Goal: Find contact information: Find contact information

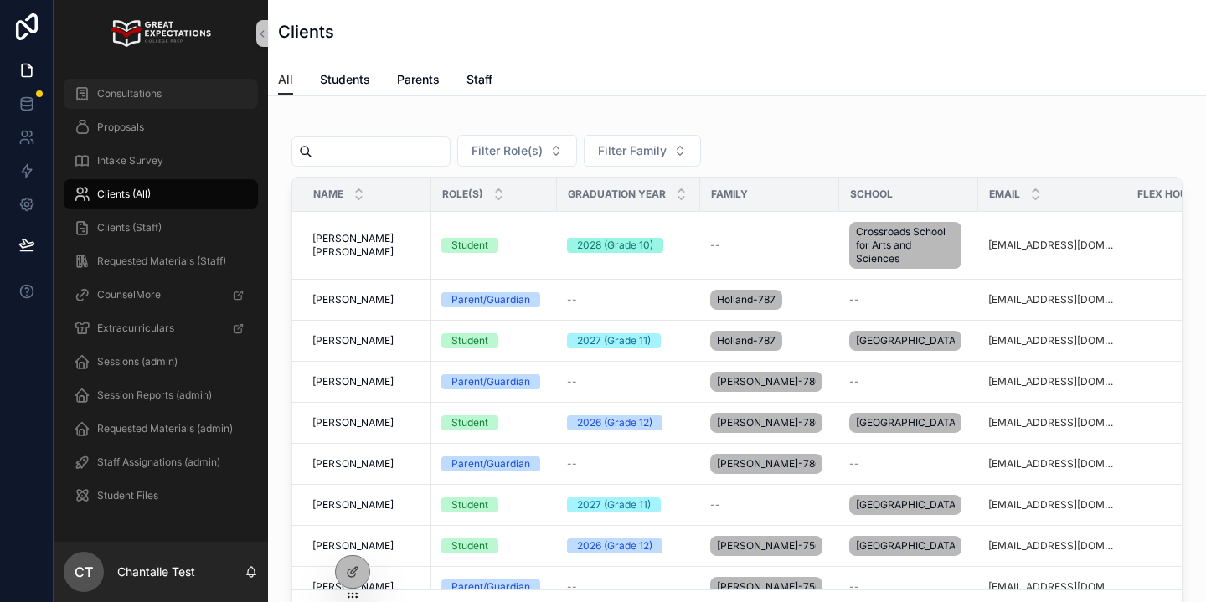
click at [181, 95] on div "Consultations" at bounding box center [161, 93] width 174 height 27
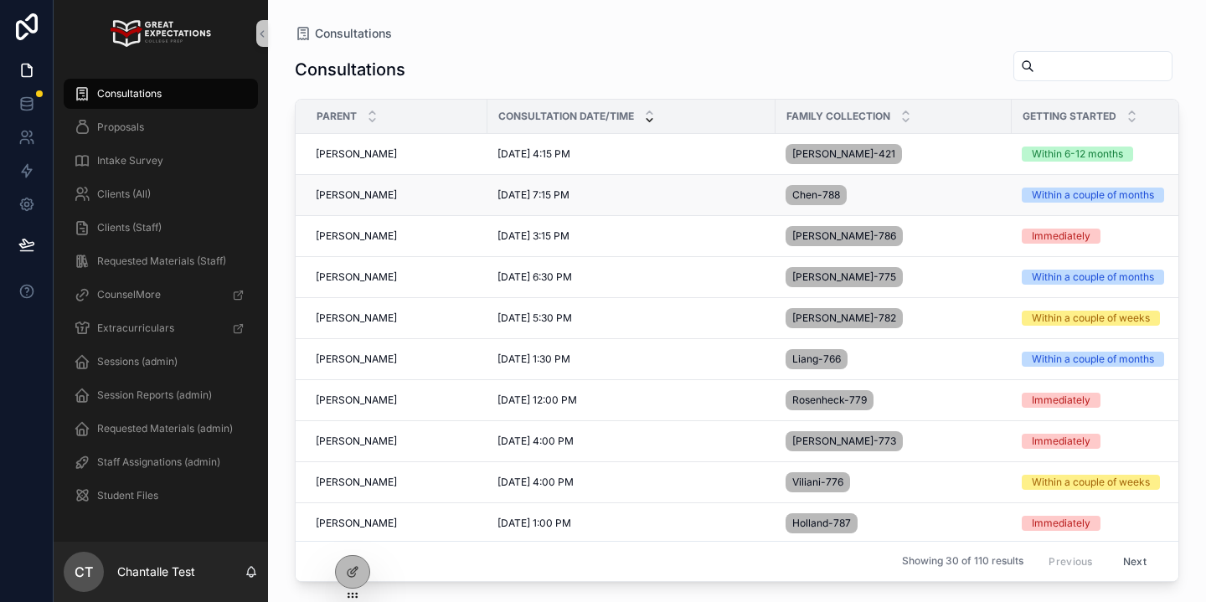
click at [355, 187] on td "[PERSON_NAME] [PERSON_NAME]" at bounding box center [392, 195] width 192 height 41
click at [355, 193] on span "[PERSON_NAME]" at bounding box center [356, 194] width 81 height 13
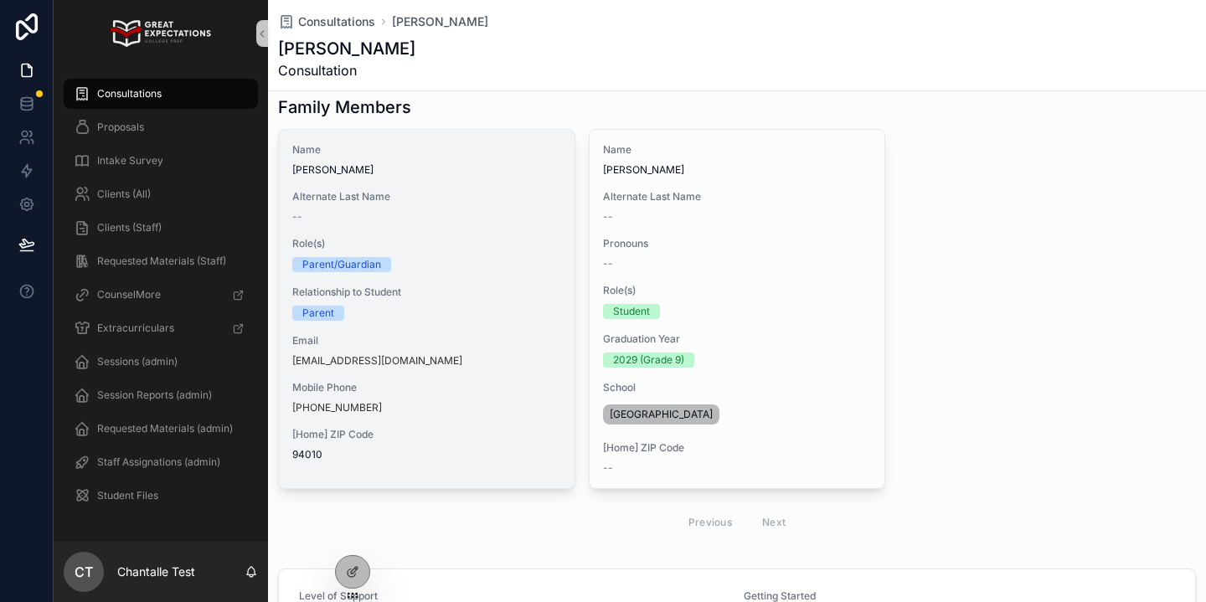
scroll to position [130, 0]
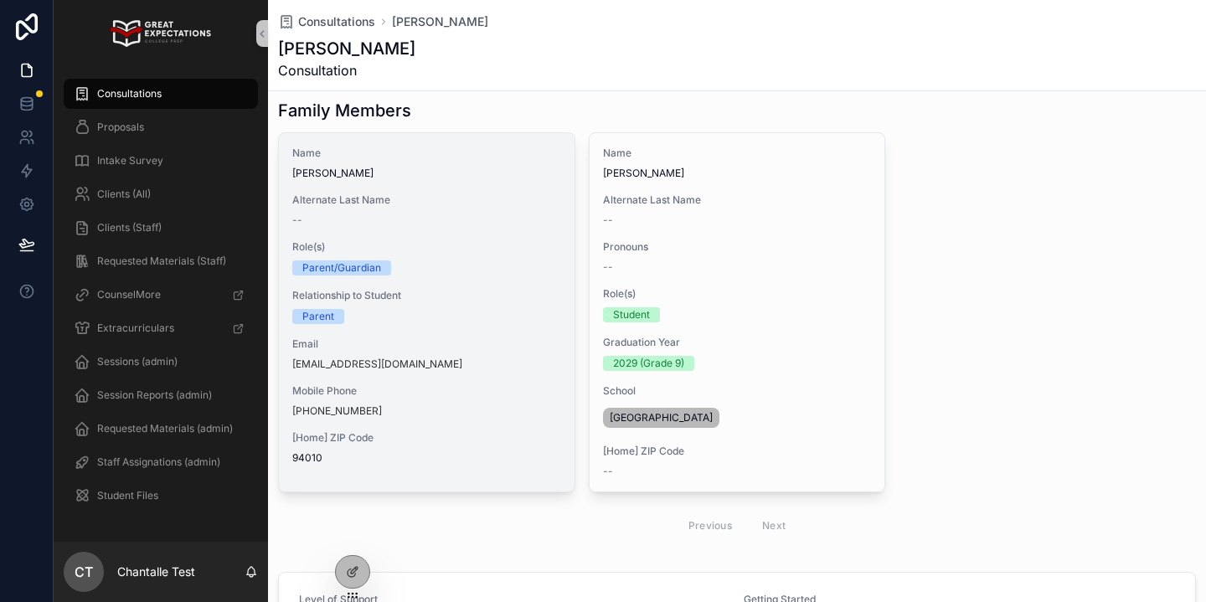
click at [496, 380] on div "Name [PERSON_NAME] Alternate Last Name -- Role(s) Parent/Guardian Relationship …" at bounding box center [427, 305] width 296 height 345
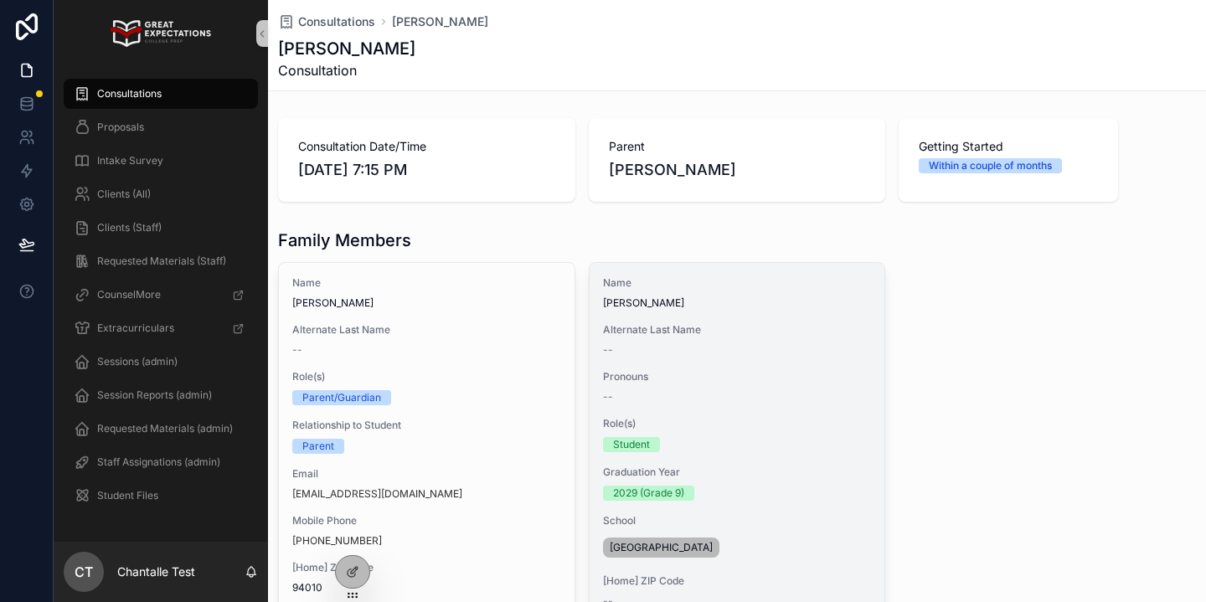
click at [713, 359] on div "Name [PERSON_NAME] Alternate Last Name -- Pronouns -- Role(s) Student Graduatio…" at bounding box center [737, 442] width 296 height 358
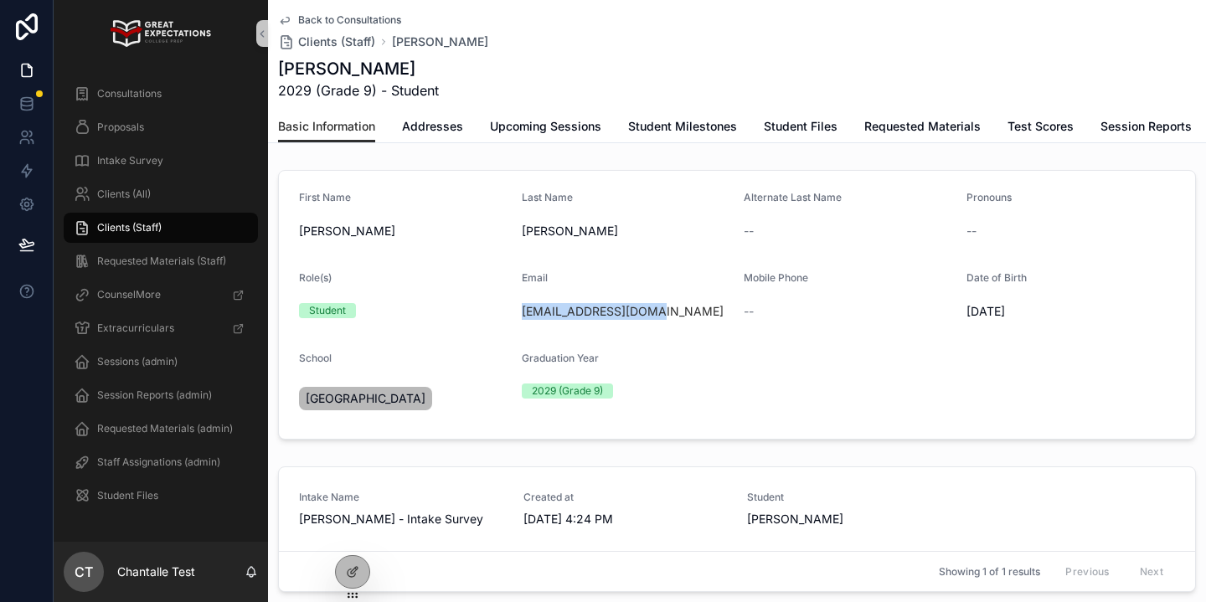
drag, startPoint x: 666, startPoint y: 311, endPoint x: 519, endPoint y: 308, distance: 146.6
click at [519, 308] on form "First Name [PERSON_NAME] Last Name [PERSON_NAME] Alternate Last Name -- Pronoun…" at bounding box center [737, 305] width 916 height 268
copy link "[EMAIL_ADDRESS][DOMAIN_NAME]"
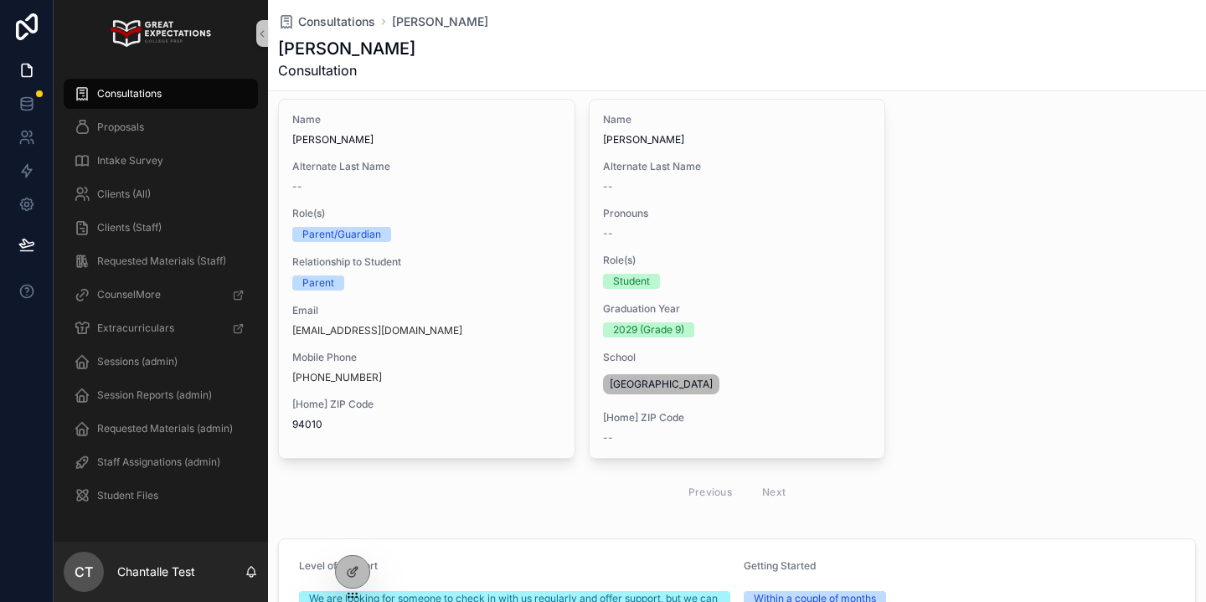
scroll to position [167, 0]
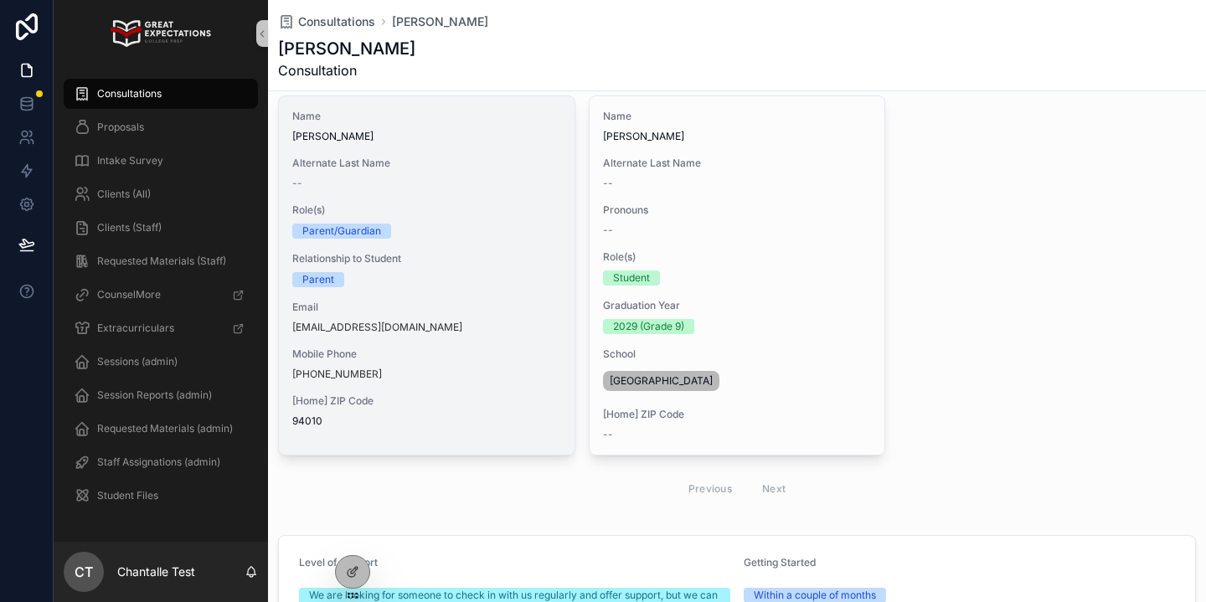
click at [490, 440] on div "Name [PERSON_NAME] Alternate Last Name -- Role(s) Parent/Guardian Relationship …" at bounding box center [427, 268] width 296 height 345
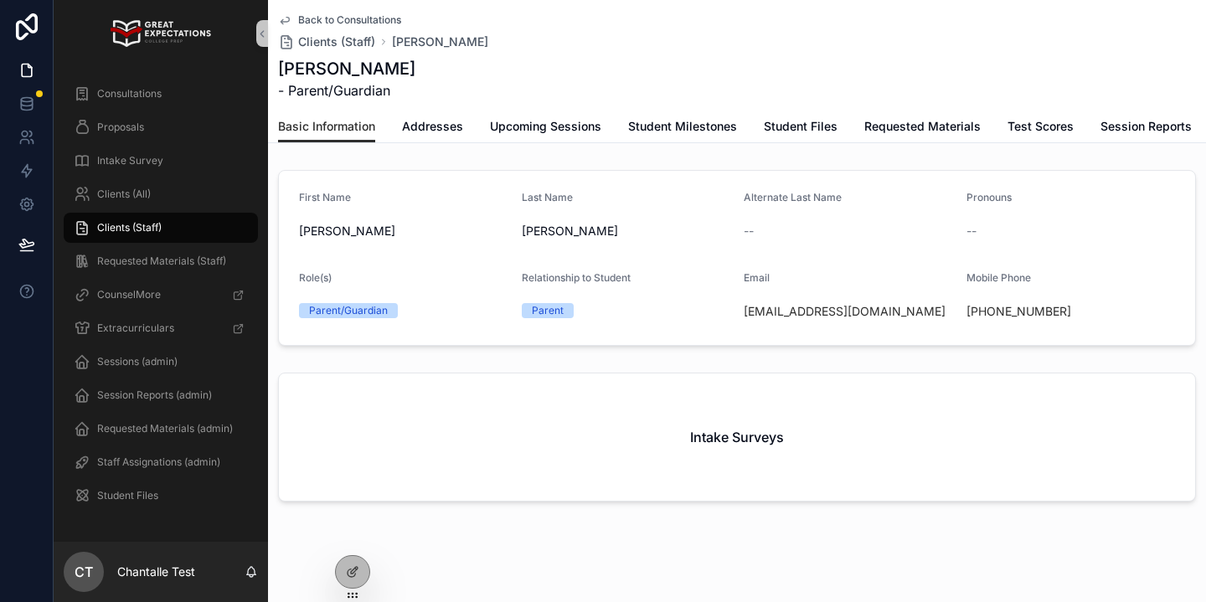
click at [1090, 304] on div "[PHONE_NUMBER]" at bounding box center [1070, 311] width 209 height 17
drag, startPoint x: 1090, startPoint y: 306, endPoint x: 983, endPoint y: 310, distance: 107.2
drag, startPoint x: 1104, startPoint y: 314, endPoint x: 985, endPoint y: 313, distance: 119.7
click at [985, 313] on div "[PHONE_NUMBER]" at bounding box center [1070, 311] width 209 height 17
copy link "[PHONE_NUMBER]"
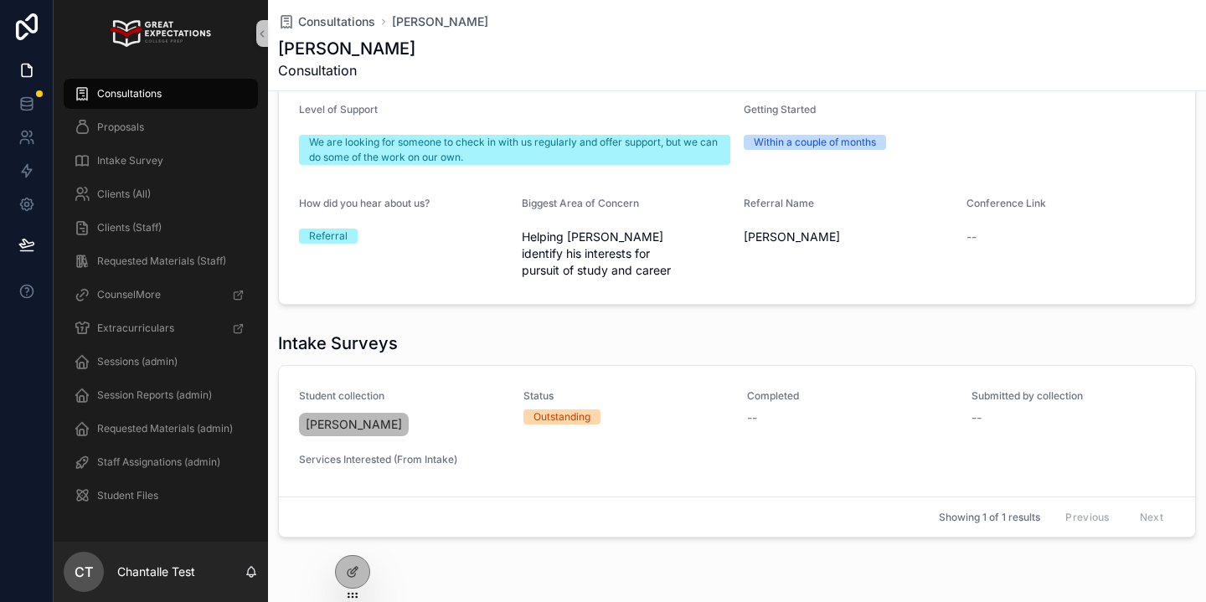
scroll to position [615, 0]
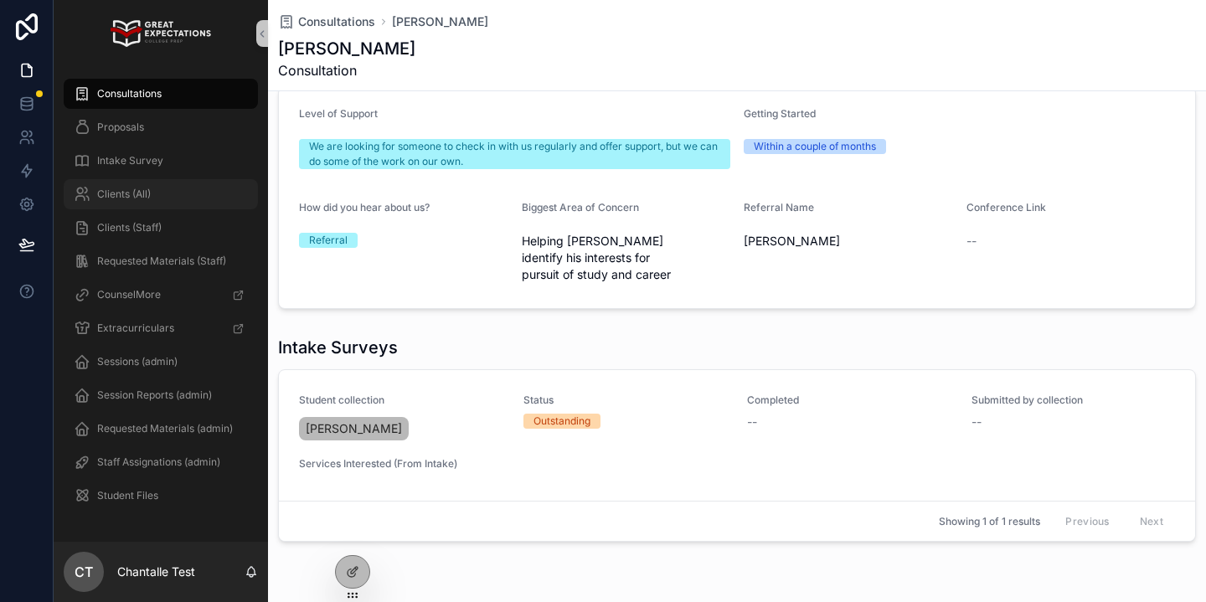
click at [157, 195] on div "Clients (All)" at bounding box center [161, 194] width 174 height 27
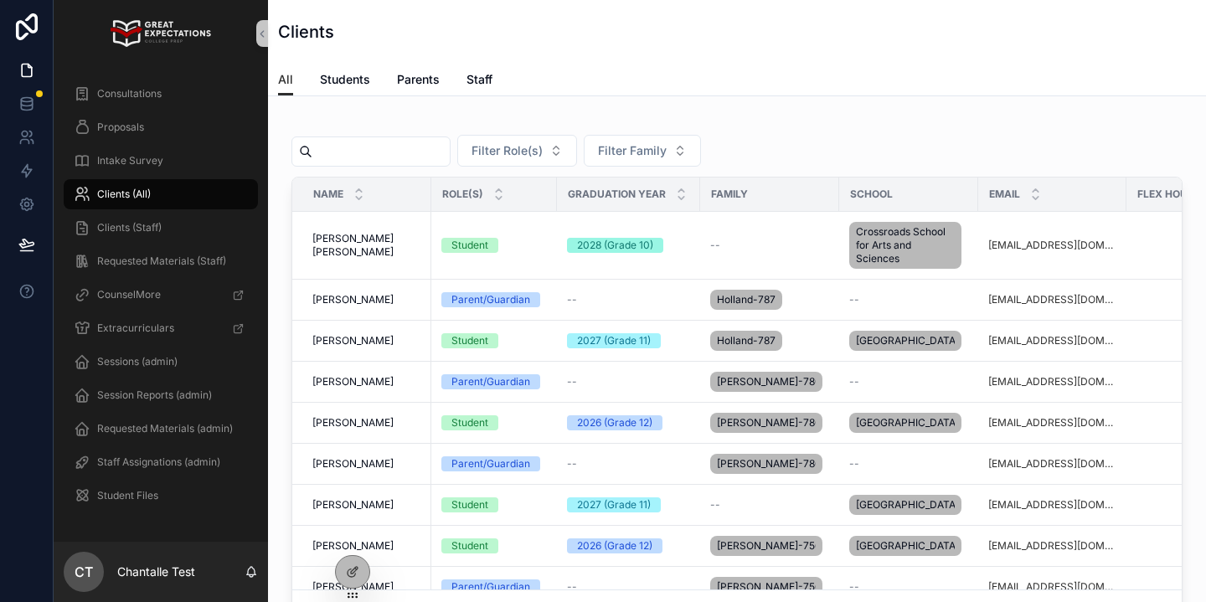
click at [399, 156] on input "scrollable content" at bounding box center [380, 151] width 137 height 23
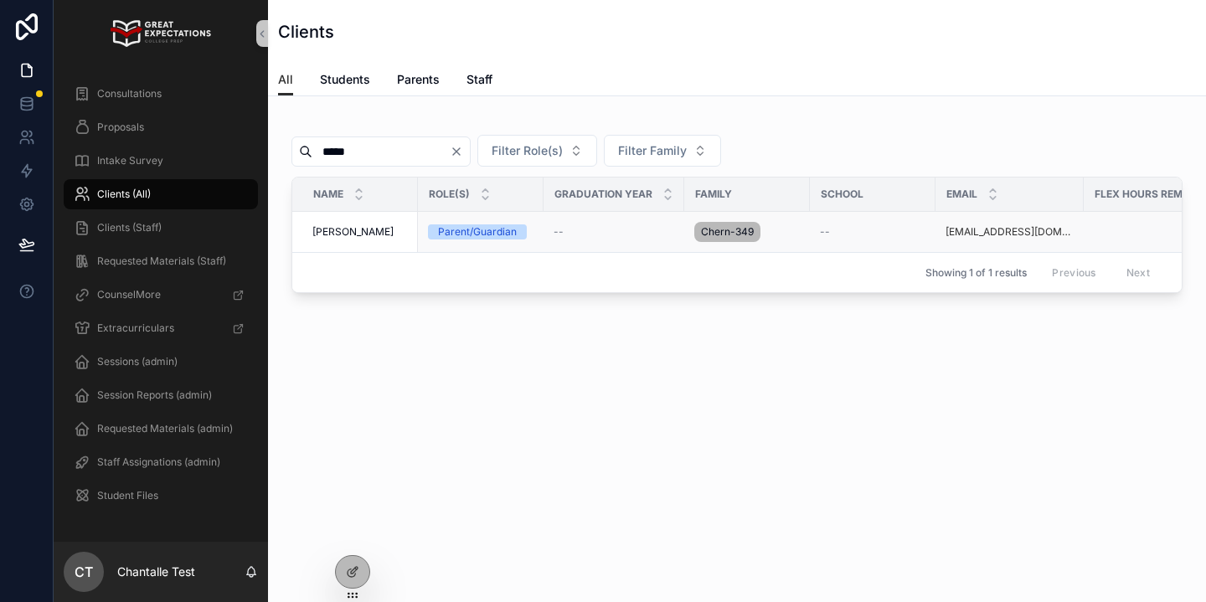
type input "*****"
click at [362, 239] on td "[PERSON_NAME] [PERSON_NAME]" at bounding box center [355, 232] width 126 height 41
click at [350, 230] on span "[PERSON_NAME]" at bounding box center [352, 231] width 81 height 13
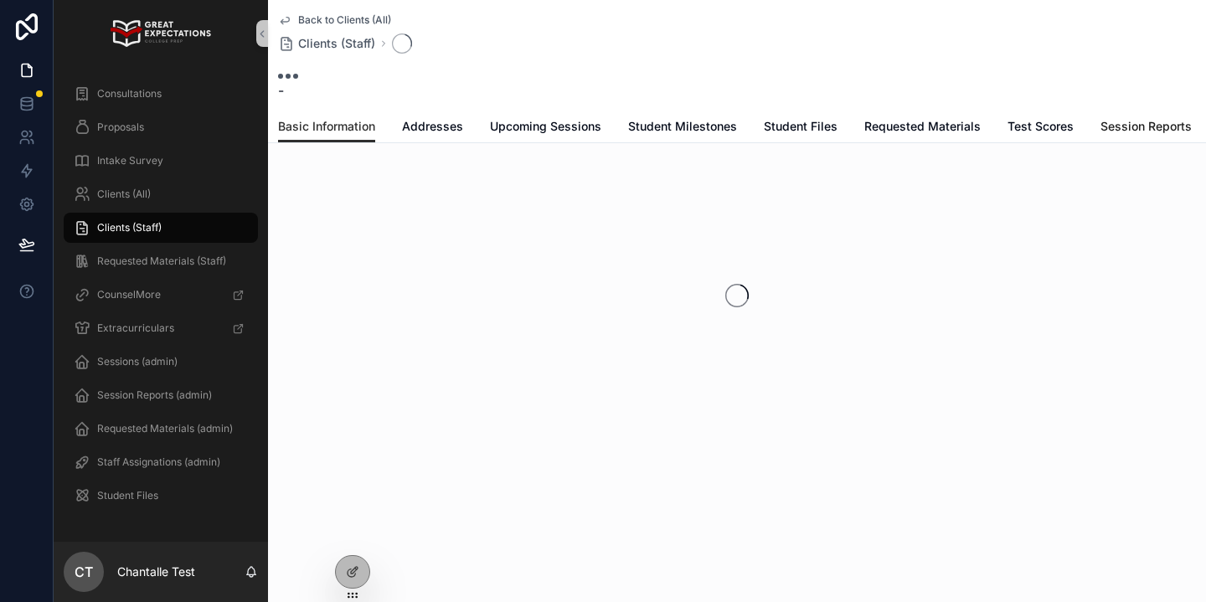
click at [1134, 132] on span "Session Reports" at bounding box center [1145, 126] width 91 height 17
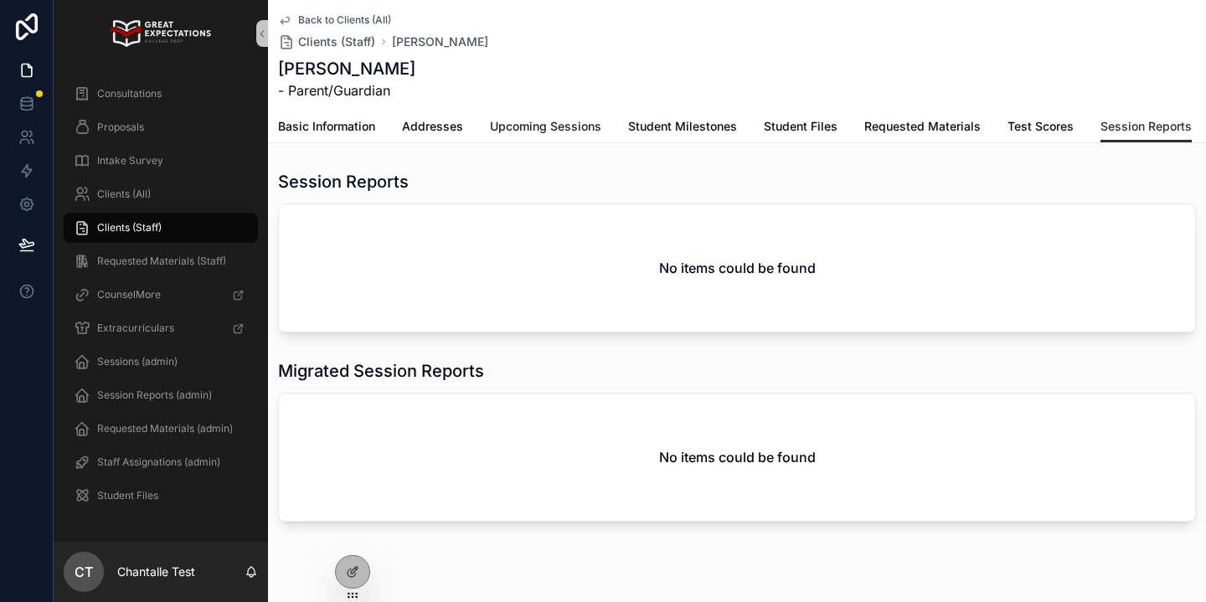
click at [516, 123] on span "Upcoming Sessions" at bounding box center [545, 126] width 111 height 17
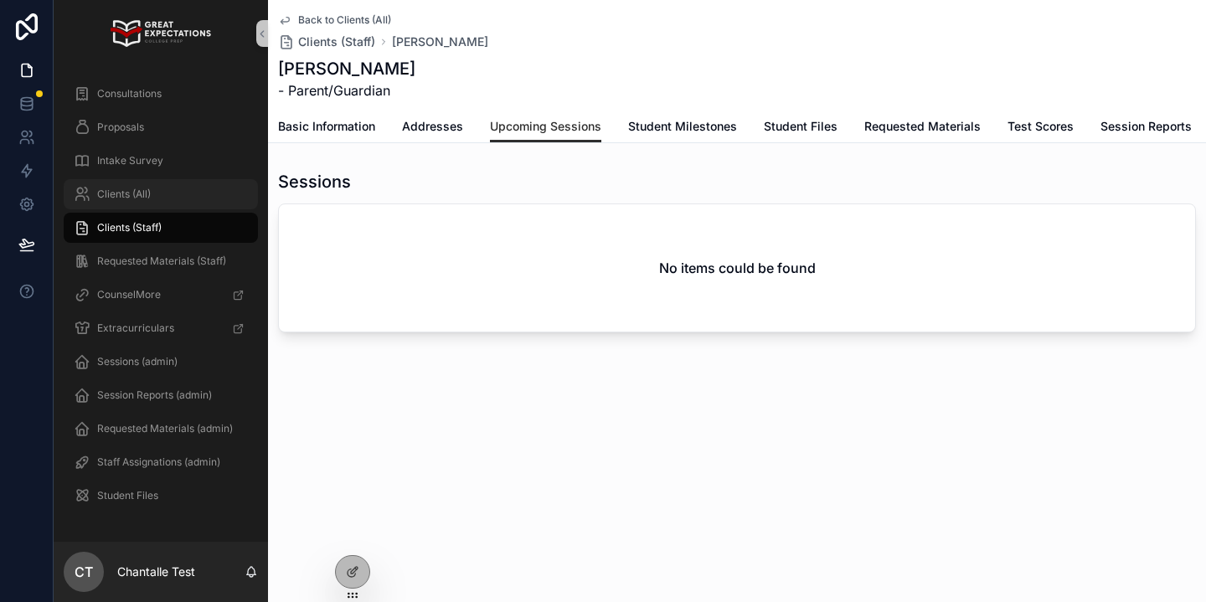
click at [174, 185] on div "Clients (All)" at bounding box center [161, 194] width 174 height 27
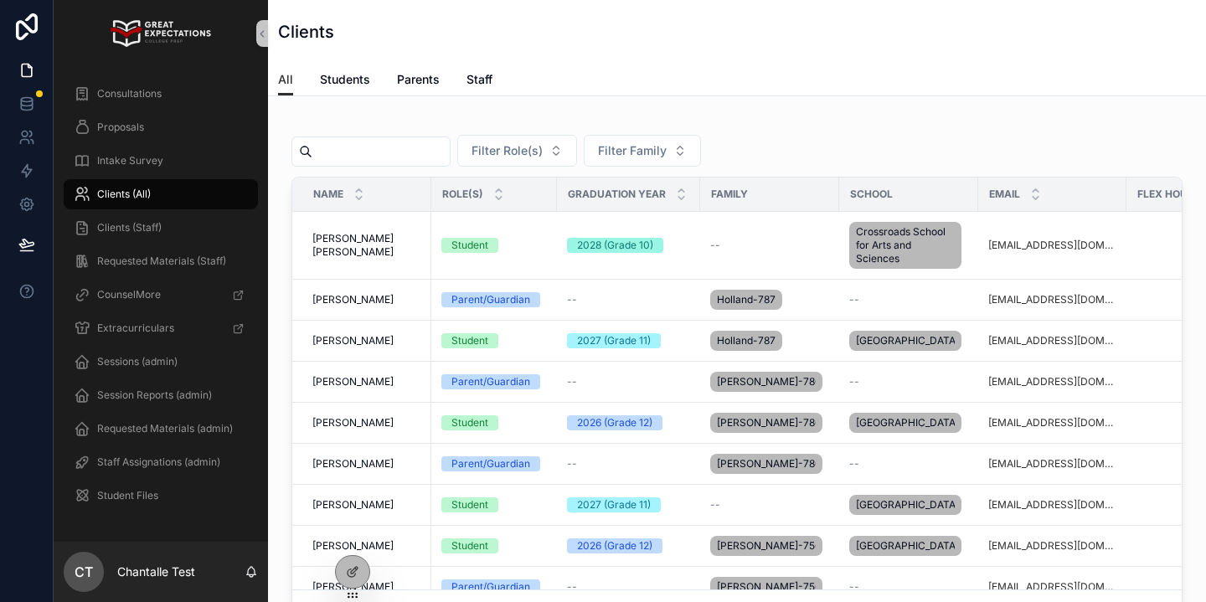
click at [402, 151] on input "scrollable content" at bounding box center [380, 151] width 137 height 23
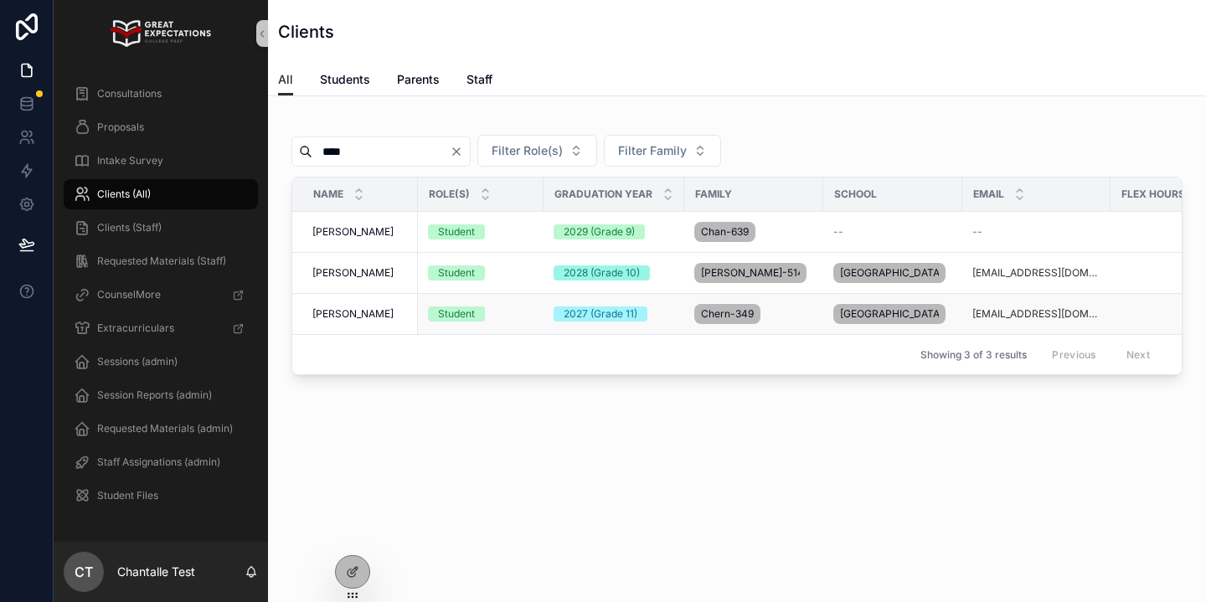
type input "****"
click at [363, 321] on span "[PERSON_NAME]" at bounding box center [352, 313] width 81 height 13
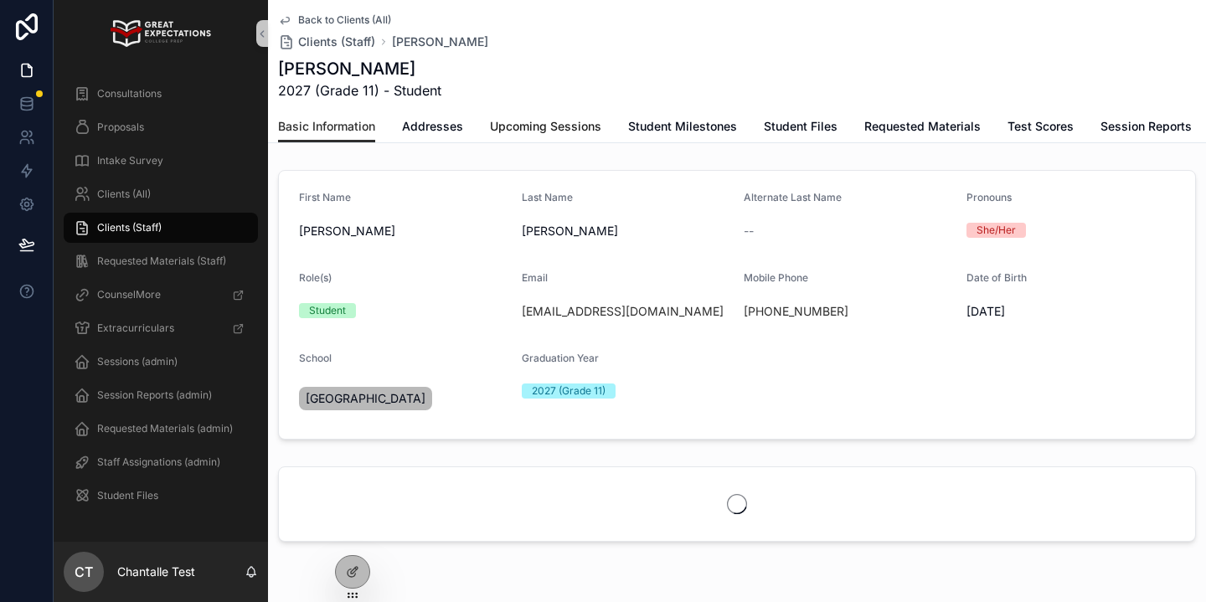
click at [573, 116] on link "Upcoming Sessions" at bounding box center [545, 127] width 111 height 33
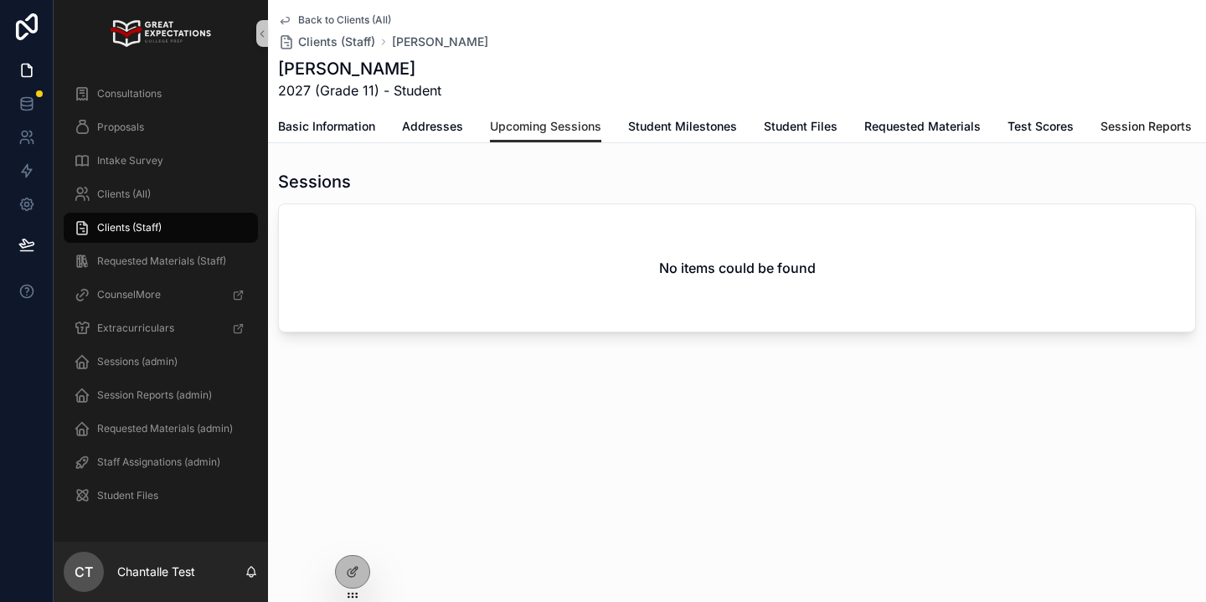
click at [1159, 125] on span "Session Reports" at bounding box center [1145, 126] width 91 height 17
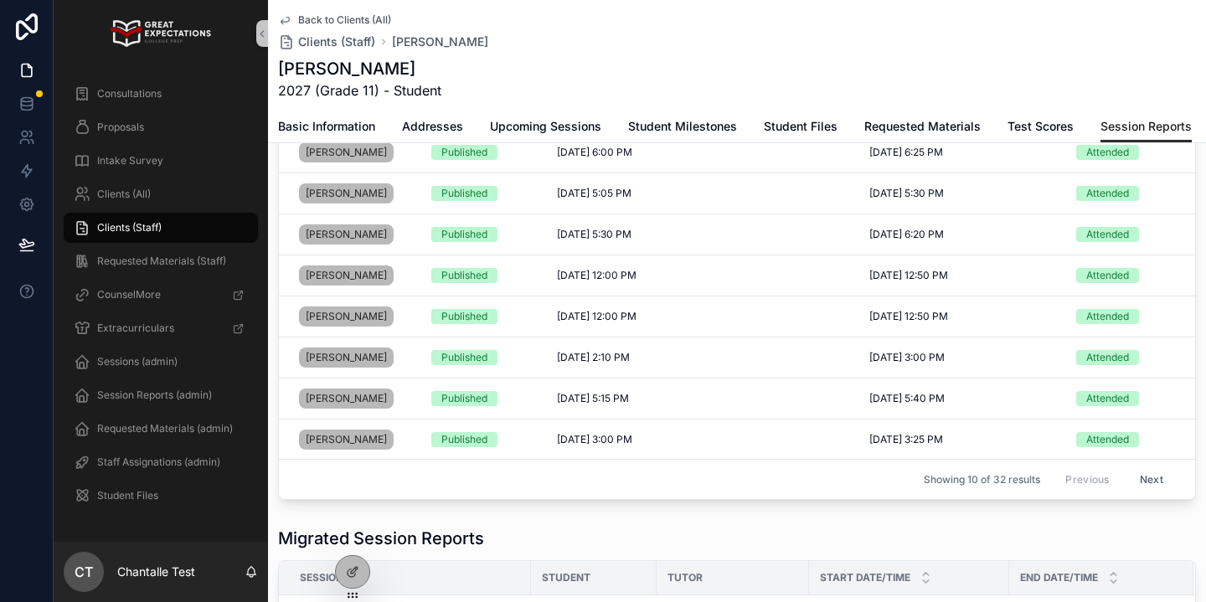
scroll to position [197, 0]
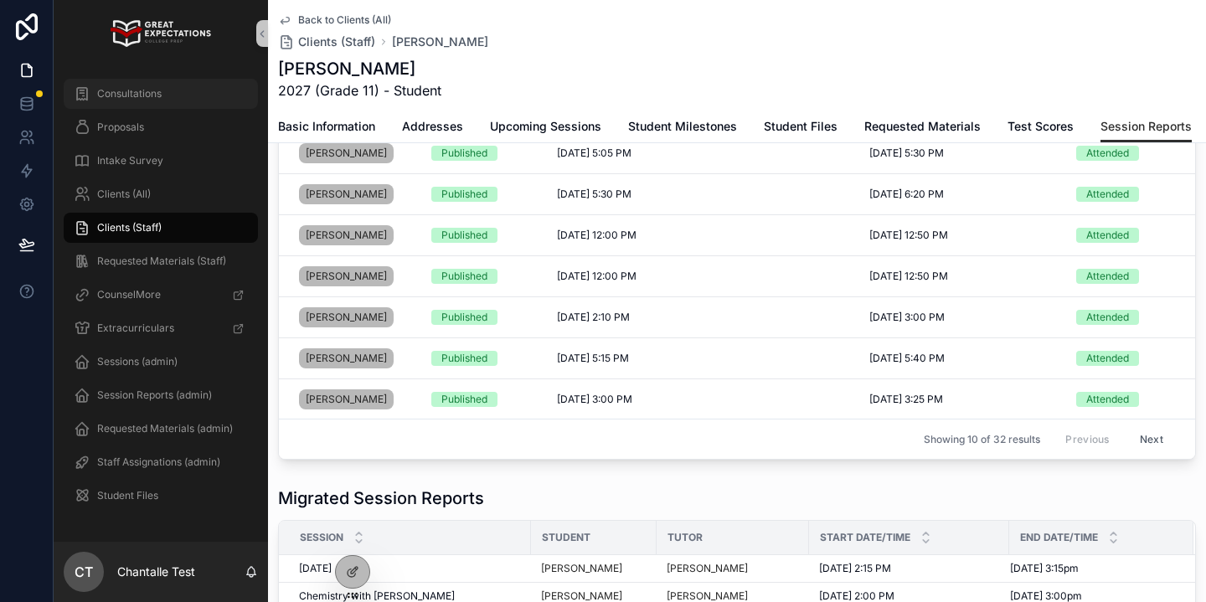
click at [147, 87] on span "Consultations" at bounding box center [129, 93] width 64 height 13
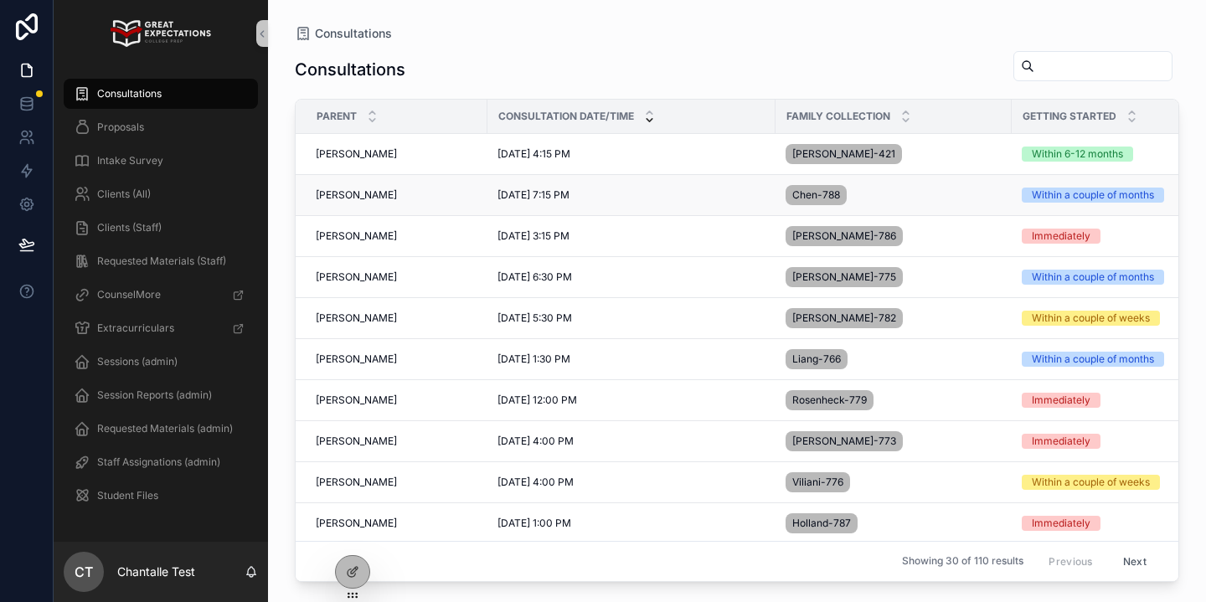
click at [352, 196] on span "[PERSON_NAME]" at bounding box center [356, 194] width 81 height 13
